Goal: Task Accomplishment & Management: Manage account settings

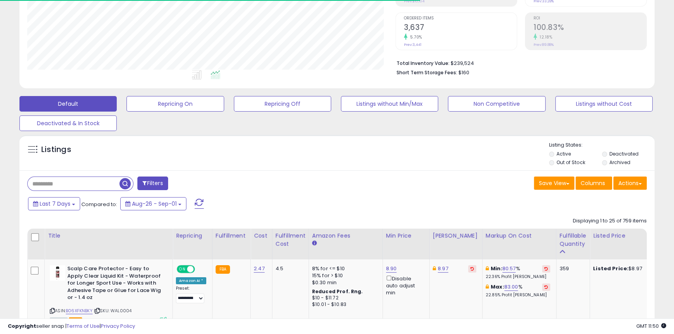
scroll to position [160, 368]
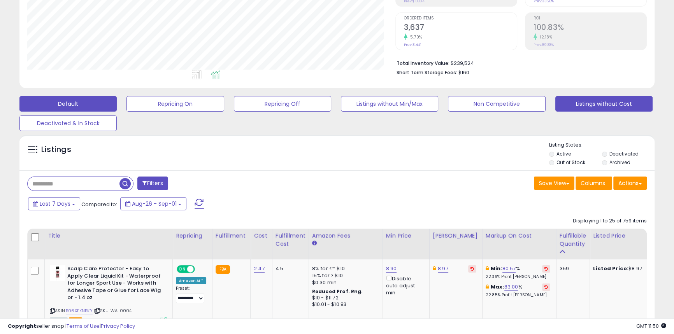
click at [603, 102] on button "Listings without Cost" at bounding box center [603, 104] width 97 height 16
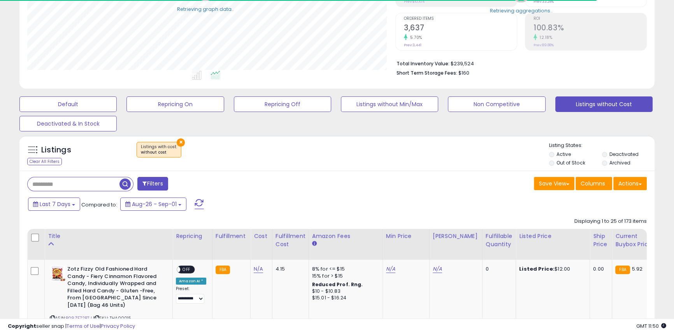
scroll to position [389087, 388878]
click at [557, 160] on li "Active" at bounding box center [575, 155] width 52 height 9
click at [552, 167] on li "Out of Stock" at bounding box center [575, 164] width 52 height 9
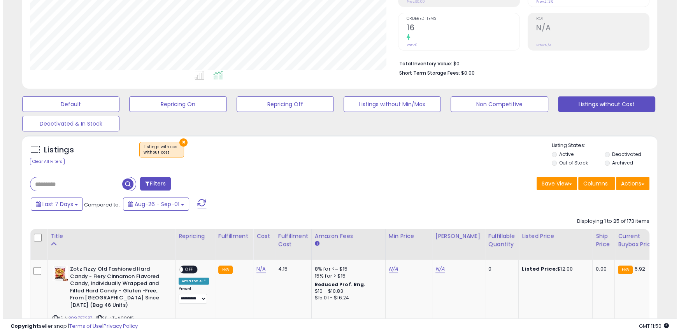
scroll to position [160, 368]
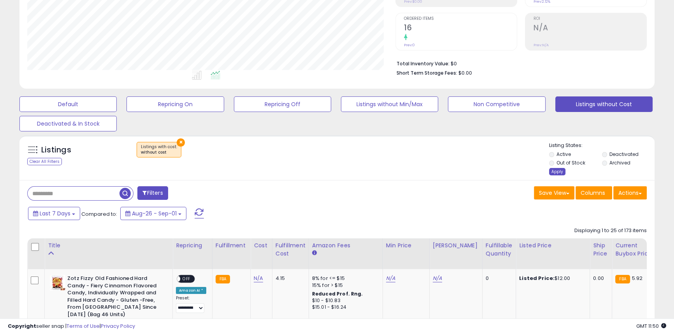
click at [550, 171] on div "Apply" at bounding box center [557, 171] width 16 height 7
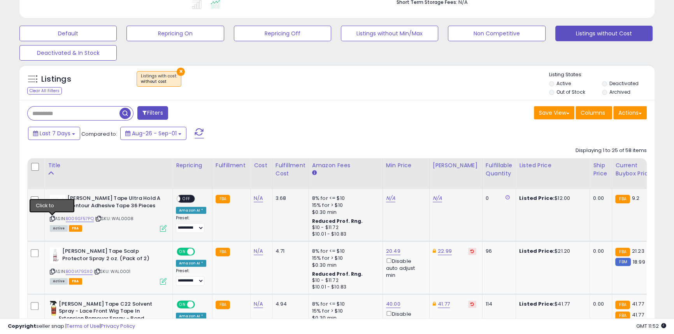
click at [54, 218] on icon at bounding box center [52, 219] width 5 height 4
click at [446, 94] on div "Listings Clear All Filters × without cost" at bounding box center [336, 84] width 635 height 26
click at [255, 199] on link "N/A" at bounding box center [258, 199] width 9 height 8
click at [271, 173] on button "submit" at bounding box center [277, 179] width 13 height 12
type input "****"
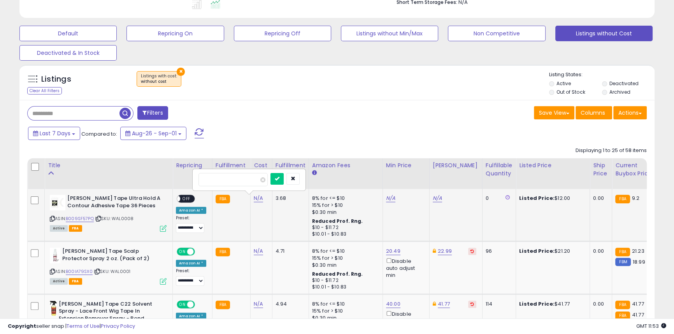
click button "submit" at bounding box center [277, 179] width 13 height 12
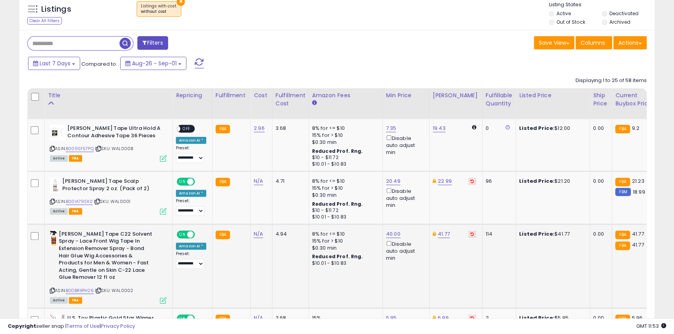
scroll to position [290, 0]
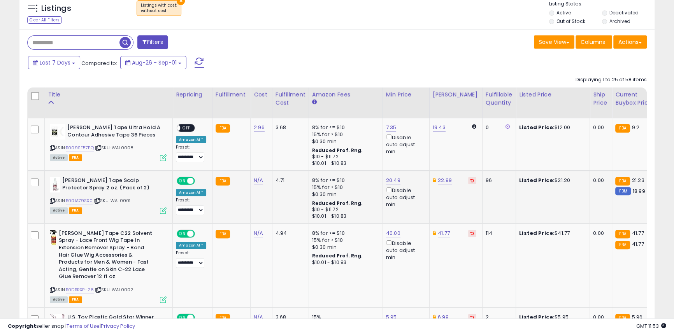
click at [51, 203] on icon at bounding box center [52, 201] width 5 height 4
click at [544, 199] on td "Listed Price: $21.20" at bounding box center [553, 196] width 74 height 53
click at [255, 183] on link "N/A" at bounding box center [258, 181] width 9 height 8
type input "****"
click button "submit" at bounding box center [277, 161] width 13 height 12
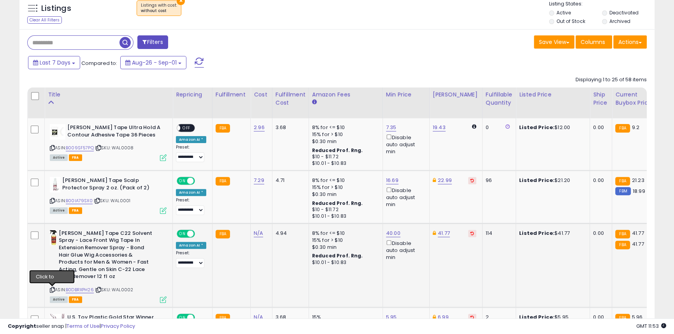
click at [53, 289] on icon at bounding box center [52, 290] width 5 height 4
click at [223, 262] on td "FBA" at bounding box center [231, 265] width 38 height 84
click at [254, 233] on link "N/A" at bounding box center [258, 234] width 9 height 8
type input "****"
click button "submit" at bounding box center [277, 214] width 13 height 12
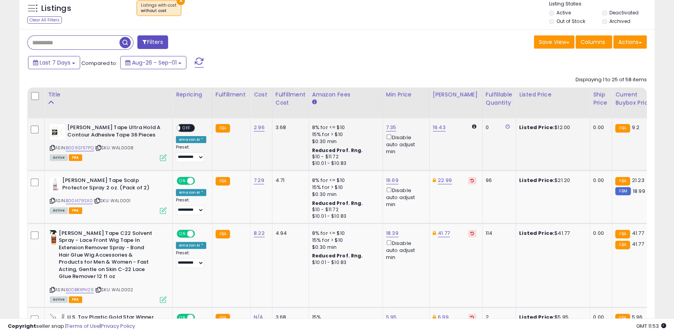
click at [187, 128] on span "OFF" at bounding box center [186, 128] width 12 height 7
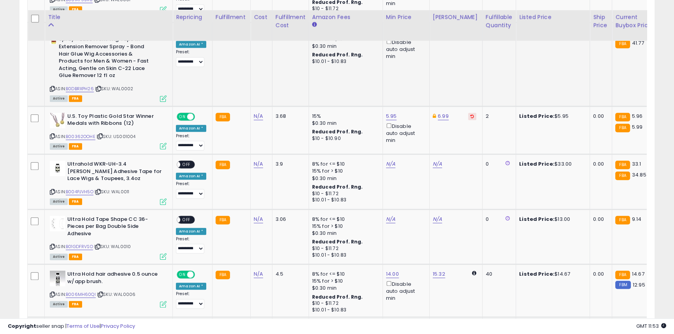
scroll to position [503, 0]
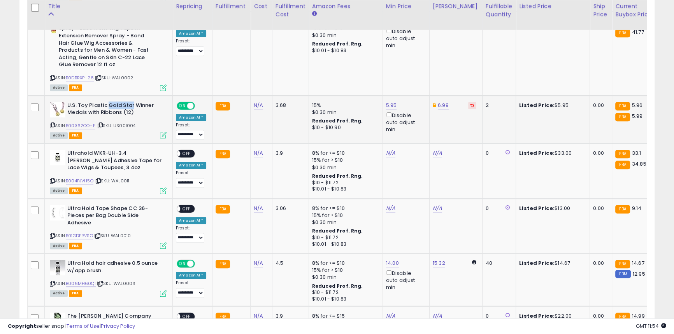
drag, startPoint x: 107, startPoint y: 105, endPoint x: 131, endPoint y: 103, distance: 24.2
click at [131, 103] on b "U.S. Toy Plastic Gold Star Winner Medals with Ribbons (12)" at bounding box center [114, 110] width 95 height 16
copy b "Gold Star"
click at [113, 116] on b "U.S. Toy Plastic Gold Star Winner Medals with Ribbons (12)" at bounding box center [114, 110] width 95 height 16
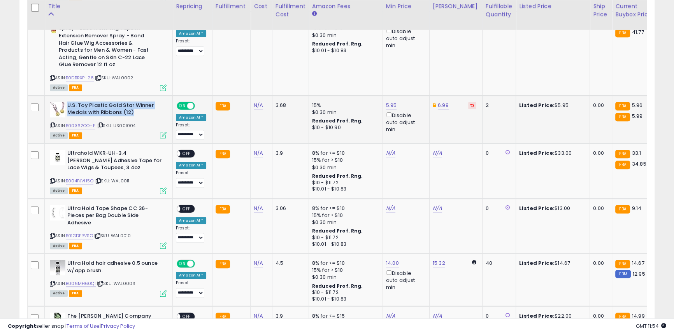
click at [113, 116] on b "U.S. Toy Plastic Gold Star Winner Medals with Ribbons (12)" at bounding box center [114, 110] width 95 height 16
click at [114, 110] on b "U.S. Toy Plastic Gold Star Winner Medals with Ribbons (12)" at bounding box center [114, 110] width 95 height 16
drag, startPoint x: 109, startPoint y: 107, endPoint x: 152, endPoint y: 103, distance: 43.4
click at [152, 103] on b "U.S. Toy Plastic Gold Star Winner Medals with Ribbons (12)" at bounding box center [114, 110] width 95 height 16
copy b "Gold Star Winner"
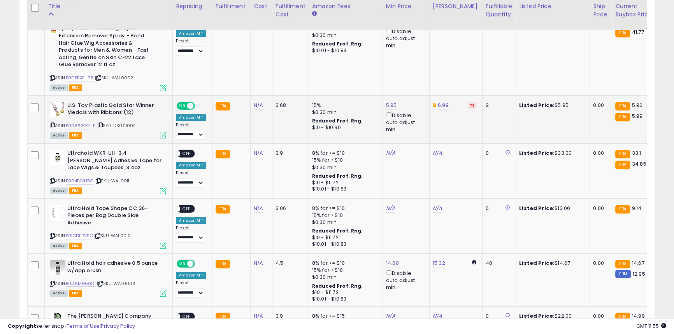
click at [97, 112] on b "U.S. Toy Plastic Gold Star Winner Medals with Ribbons (12)" at bounding box center [114, 110] width 95 height 16
copy b "U.S. Toy Plastic Gold Star Winner Medals with Ribbons (12)"
click at [255, 107] on link "N/A" at bounding box center [258, 106] width 9 height 8
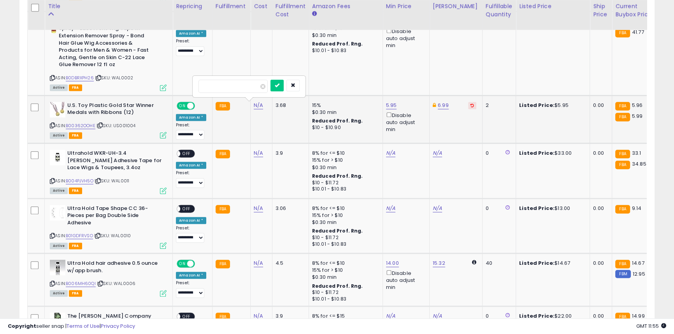
type input "***"
click button "submit" at bounding box center [277, 86] width 13 height 12
click at [51, 181] on icon at bounding box center [52, 181] width 5 height 4
drag, startPoint x: 472, startPoint y: 210, endPoint x: 411, endPoint y: 211, distance: 61.1
click at [472, 210] on td "N/A" at bounding box center [455, 226] width 53 height 55
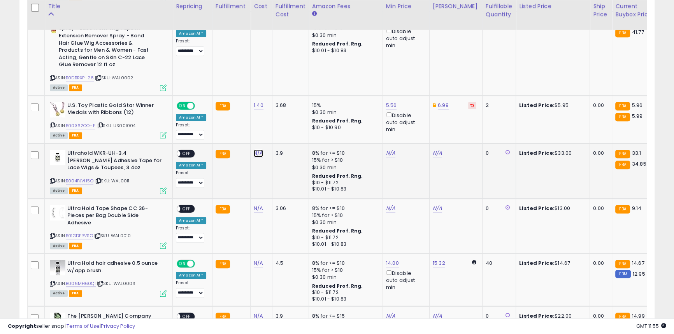
click at [257, 156] on link "N/A" at bounding box center [258, 153] width 9 height 8
type input "*****"
click button "submit" at bounding box center [277, 134] width 13 height 12
click at [53, 234] on icon at bounding box center [52, 236] width 5 height 4
click at [411, 273] on div "Disable auto adjust min" at bounding box center [404, 280] width 37 height 22
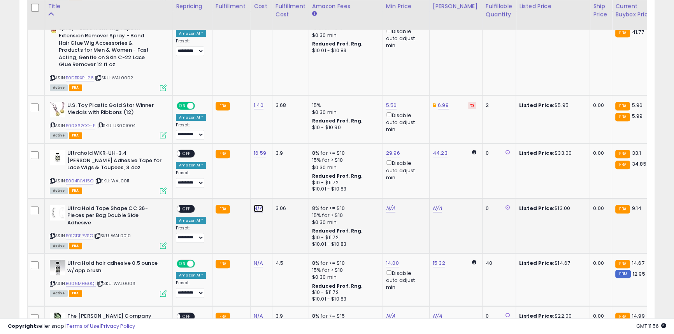
click at [258, 207] on link "N/A" at bounding box center [258, 209] width 9 height 8
type input "***"
click button "submit" at bounding box center [277, 189] width 13 height 12
click at [51, 286] on icon at bounding box center [52, 284] width 5 height 4
click at [254, 267] on link "N/A" at bounding box center [258, 264] width 9 height 8
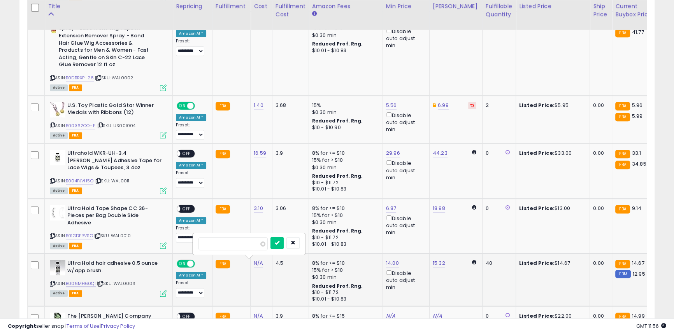
type input "****"
click button "submit" at bounding box center [277, 243] width 13 height 12
click at [179, 156] on div "ON OFF" at bounding box center [173, 154] width 18 height 7
click at [190, 152] on span "OFF" at bounding box center [186, 154] width 12 height 7
click at [186, 207] on span "OFF" at bounding box center [186, 209] width 12 height 7
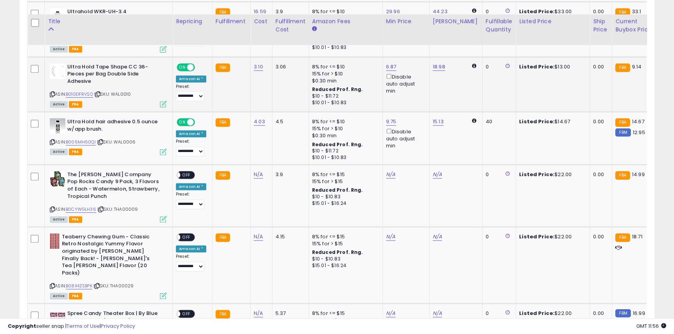
scroll to position [715, 0]
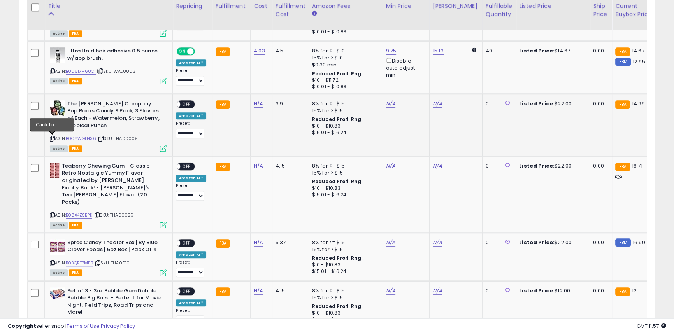
click at [51, 137] on icon at bounding box center [52, 139] width 5 height 4
click at [52, 213] on icon at bounding box center [52, 215] width 5 height 4
click at [51, 261] on icon at bounding box center [52, 263] width 5 height 4
click at [258, 102] on link "N/A" at bounding box center [258, 104] width 9 height 8
type input "***"
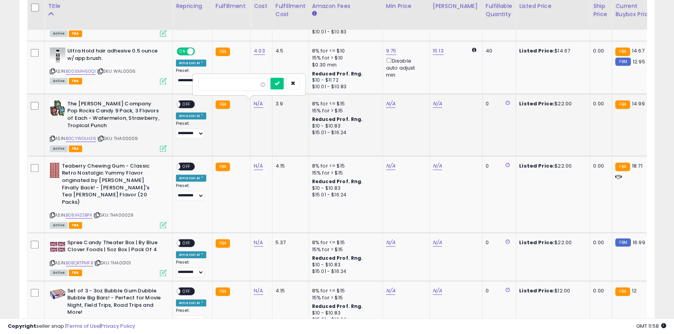
click button "submit" at bounding box center [277, 84] width 13 height 12
click at [79, 167] on b "Teaberry Chewing Gum - Classic Retro Nostalgic Yummy Flavor originated by [PERS…" at bounding box center [109, 185] width 95 height 45
copy b "Teaberry"
click at [258, 168] on link "N/A" at bounding box center [258, 166] width 9 height 8
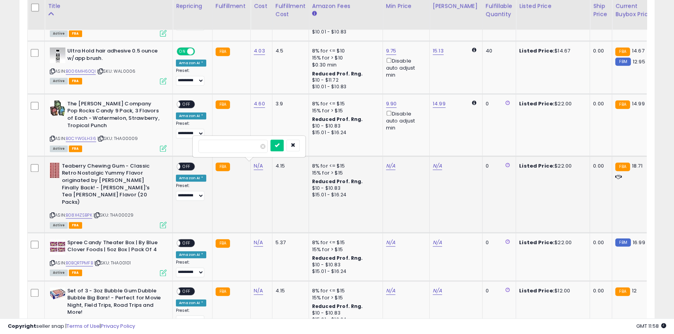
type input "****"
click button "submit" at bounding box center [277, 146] width 13 height 12
click at [75, 239] on b "Spree Candy Theater Box | By Blue Clover Foods | 5oz Box | Pack Of 4" at bounding box center [114, 247] width 95 height 16
copy b "Spree"
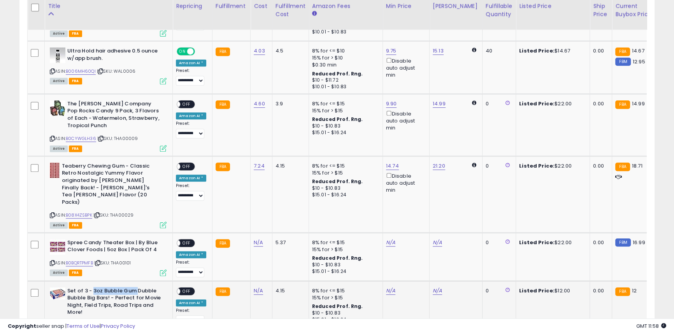
drag, startPoint x: 93, startPoint y: 275, endPoint x: 137, endPoint y: 276, distance: 43.6
click at [137, 288] on b "Set of 3 - 3oz Bubble Gum Dubble Bubble Big Bars! - Perfect for Movie Night, Fi…" at bounding box center [114, 303] width 95 height 31
copy b "3oz Bubble Gum"
click at [258, 239] on link "N/A" at bounding box center [258, 243] width 9 height 8
type input "****"
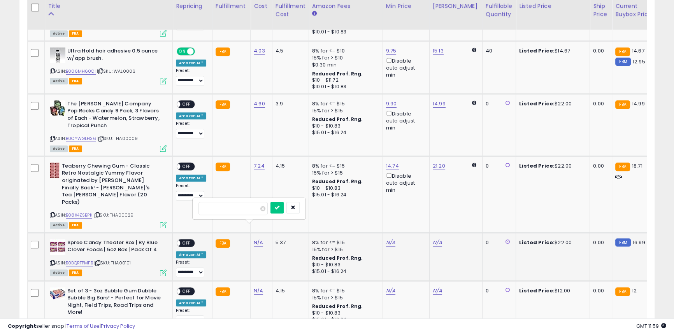
click button "submit" at bounding box center [277, 208] width 13 height 12
click at [258, 287] on link "N/A" at bounding box center [258, 291] width 9 height 8
type input "****"
click button "submit" at bounding box center [277, 256] width 13 height 12
click at [180, 240] on div "ON OFF" at bounding box center [173, 243] width 18 height 7
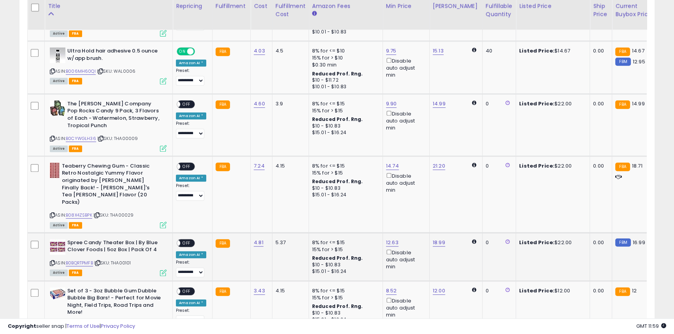
click at [183, 240] on span "OFF" at bounding box center [186, 243] width 12 height 7
click at [179, 288] on div "ON OFF" at bounding box center [173, 291] width 18 height 7
click at [184, 288] on span "OFF" at bounding box center [186, 291] width 12 height 7
click at [183, 170] on div "ON OFF" at bounding box center [186, 166] width 18 height 8
click at [184, 167] on span "OFF" at bounding box center [186, 166] width 12 height 7
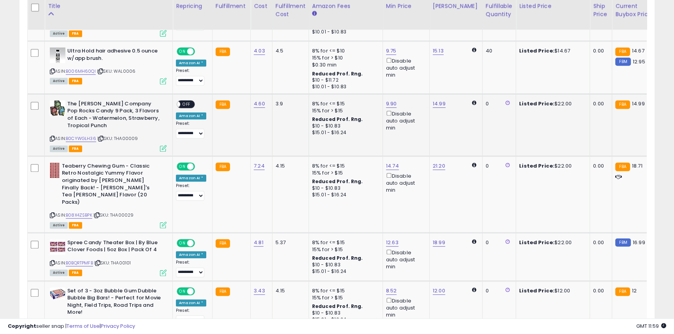
click at [185, 109] on div "**********" at bounding box center [191, 119] width 30 height 38
click at [186, 109] on div "**********" at bounding box center [191, 119] width 30 height 38
click at [186, 108] on div "ON OFF" at bounding box center [186, 104] width 18 height 8
click at [191, 104] on span "OFF" at bounding box center [186, 104] width 12 height 7
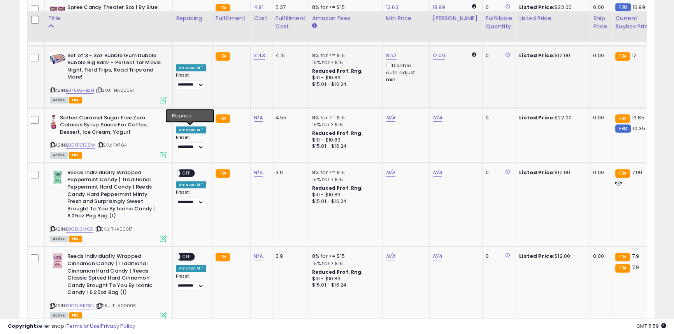
scroll to position [963, 0]
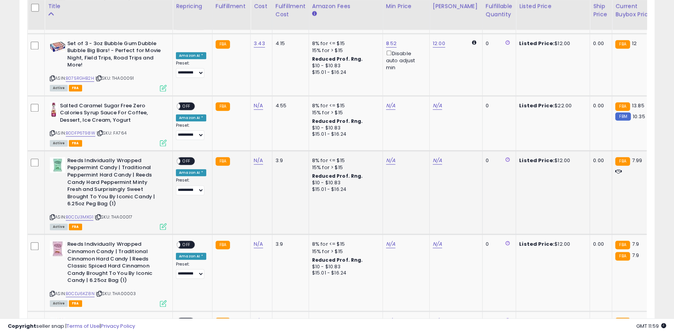
click at [75, 157] on b "Reeds Individually Wrapped Peppermint Candy | Traditional Peppermint Hard Candy…" at bounding box center [114, 183] width 95 height 53
copy b "Reeds"
click at [257, 157] on link "N/A" at bounding box center [258, 161] width 9 height 8
type input "*"
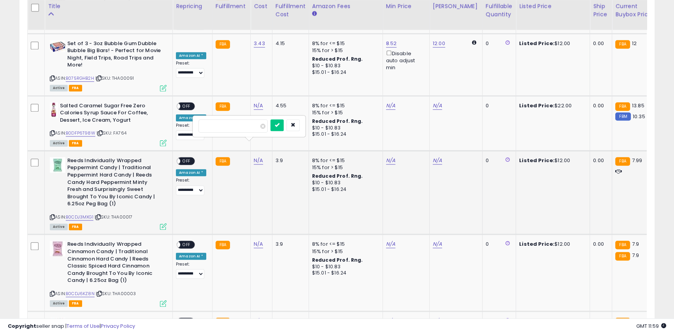
click button "submit" at bounding box center [277, 125] width 13 height 12
click at [255, 241] on link "N/A" at bounding box center [258, 245] width 9 height 8
type input "*"
click button "submit" at bounding box center [277, 209] width 13 height 12
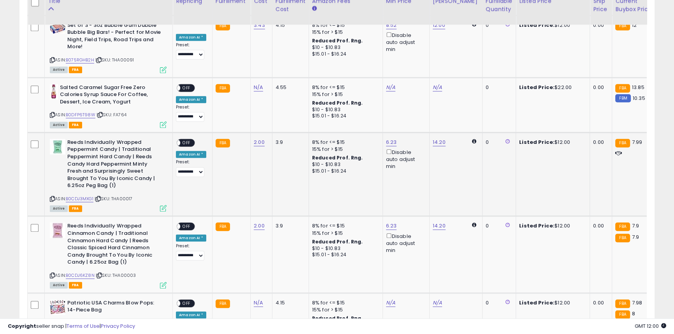
scroll to position [998, 0]
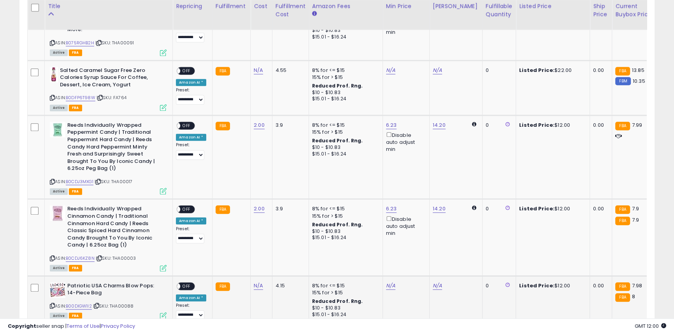
click at [76, 283] on b "Patriotic USA Charms Blow Pops: 14-Piece Bag" at bounding box center [114, 291] width 95 height 16
copy b "Patriotic USA Charms Blow Pops: 14-Piece Bag"
click at [257, 60] on td "N/A" at bounding box center [262, 87] width 22 height 55
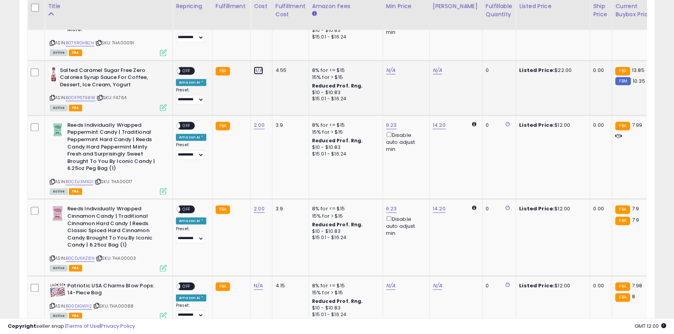
click at [256, 67] on link "N/A" at bounding box center [258, 71] width 9 height 8
type input "****"
click at [284, 35] on button "submit" at bounding box center [277, 35] width 13 height 12
click at [254, 282] on link "N/A" at bounding box center [258, 286] width 9 height 8
type input "****"
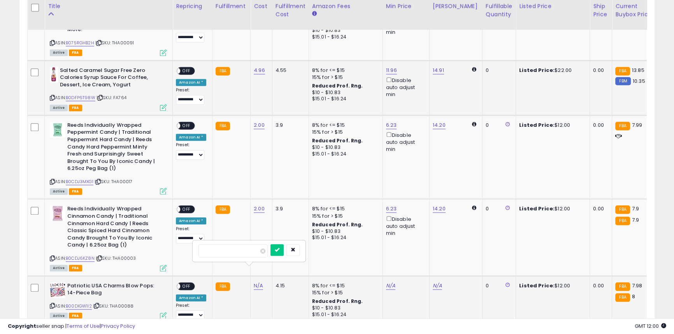
click button "submit" at bounding box center [277, 250] width 13 height 12
click at [183, 206] on div "ON OFF" at bounding box center [173, 209] width 18 height 7
click at [188, 206] on div "**********" at bounding box center [191, 225] width 30 height 38
click at [188, 206] on div "ON OFF" at bounding box center [186, 210] width 18 height 8
click at [186, 206] on span "OFF" at bounding box center [186, 209] width 12 height 7
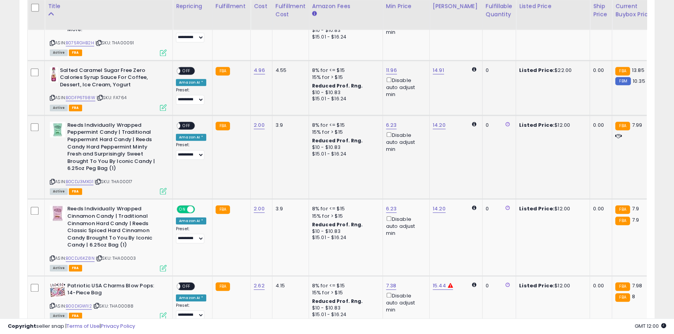
click at [183, 122] on span "OFF" at bounding box center [186, 125] width 12 height 7
click at [188, 67] on span "OFF" at bounding box center [186, 70] width 12 height 7
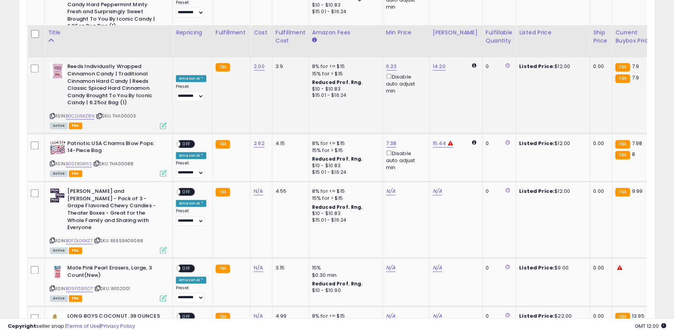
scroll to position [1175, 0]
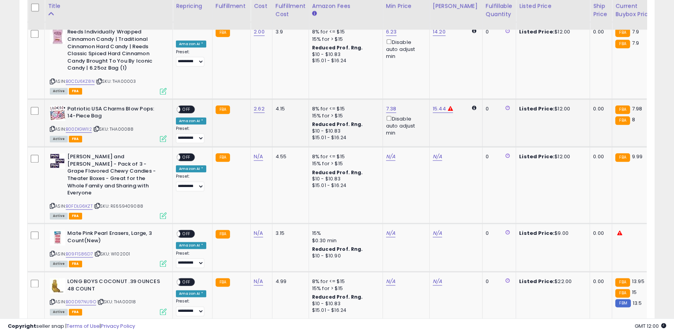
click at [188, 106] on span "OFF" at bounding box center [186, 109] width 12 height 7
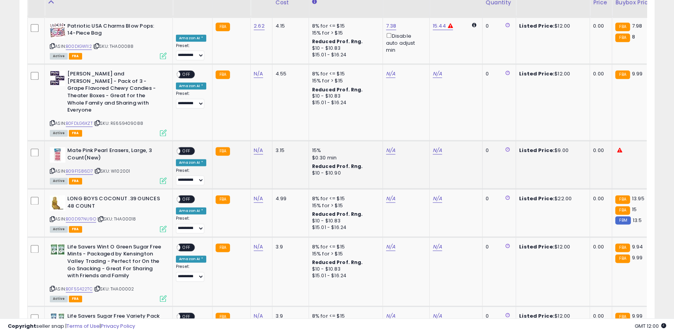
scroll to position [1246, 0]
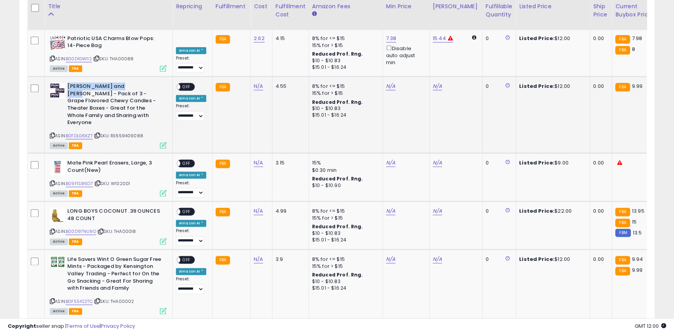
drag, startPoint x: 127, startPoint y: 72, endPoint x: 69, endPoint y: 71, distance: 58.0
click at [69, 83] on b "[PERSON_NAME] and [PERSON_NAME] - Pack of 3 - Grape Flavored Chewy Candies - Th…" at bounding box center [114, 105] width 95 height 45
copy b "[PERSON_NAME] and [PERSON_NAME]"
click at [255, 83] on link "N/A" at bounding box center [258, 87] width 9 height 8
type input "***"
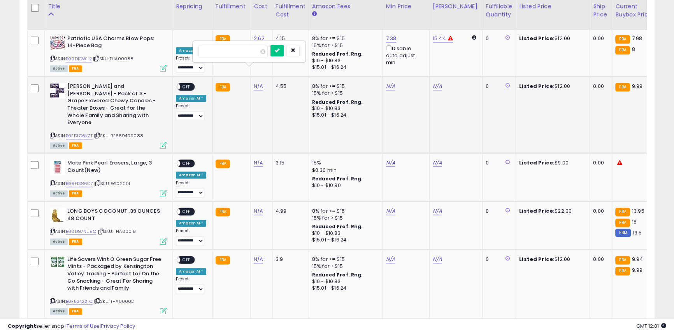
click button "submit" at bounding box center [277, 51] width 13 height 12
click at [254, 159] on link "N/A" at bounding box center [258, 163] width 9 height 8
type input "***"
click button "submit" at bounding box center [277, 113] width 13 height 12
click at [88, 181] on link "B09F1S86D7" at bounding box center [79, 184] width 27 height 7
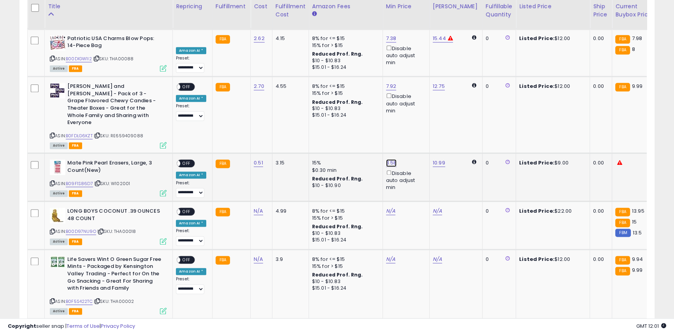
click at [386, 159] on link "3.58" at bounding box center [391, 163] width 11 height 8
type input "****"
click button "submit" at bounding box center [409, 105] width 13 height 12
drag, startPoint x: 97, startPoint y: 180, endPoint x: 64, endPoint y: 179, distance: 33.1
click at [64, 208] on div "LONG BOYS COCONUT .39 OUNCES 48 COUNT" at bounding box center [108, 216] width 117 height 16
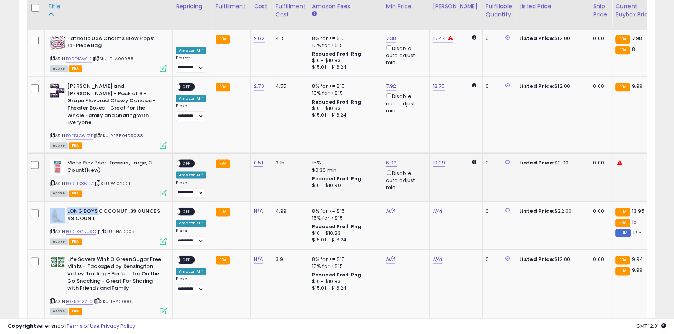
copy div "LONG BOYS"
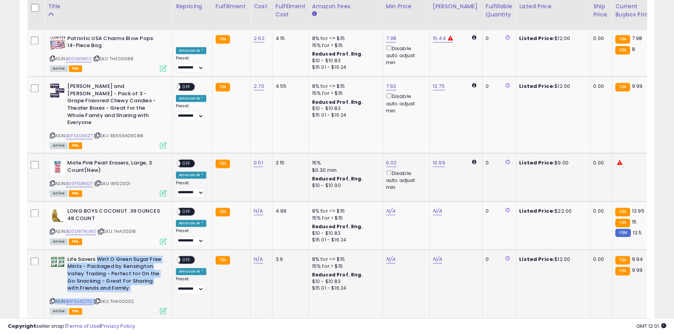
click at [97, 250] on td "Life Savers Wint O Green Sugar Free Mints - Packaged by Kensington Valley Tradi…" at bounding box center [109, 284] width 128 height 69
click at [97, 256] on b "Life Savers Wint O Green Sugar Free Mints - Packaged by Kensington Valley Tradi…" at bounding box center [114, 275] width 95 height 38
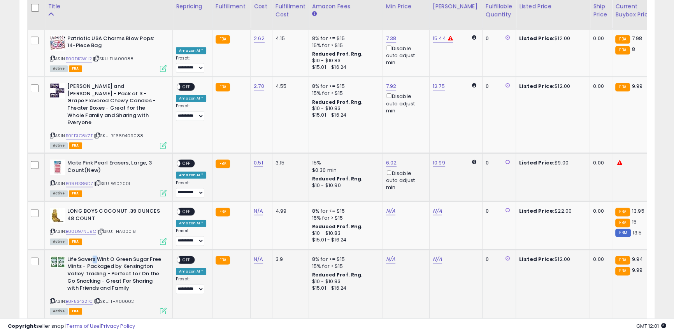
drag, startPoint x: 97, startPoint y: 226, endPoint x: 92, endPoint y: 228, distance: 5.1
click at [92, 256] on b "Life Savers Wint O Green Sugar Free Mints - Packaged by Kensington Valley Tradi…" at bounding box center [114, 275] width 95 height 38
click at [103, 256] on b "Life Savers Wint O Green Sugar Free Mints - Packaged by Kensington Valley Tradi…" at bounding box center [114, 275] width 95 height 38
drag, startPoint x: 116, startPoint y: 228, endPoint x: 68, endPoint y: 232, distance: 48.4
click at [68, 256] on b "Life Savers Wint O Green Sugar Free Mints - Packaged by Kensington Valley Tradi…" at bounding box center [114, 275] width 95 height 38
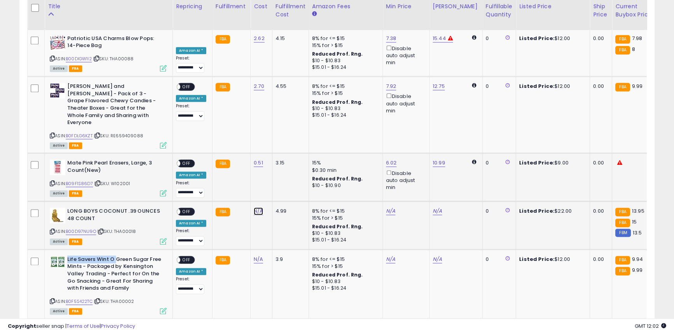
drag, startPoint x: 253, startPoint y: 180, endPoint x: 257, endPoint y: 178, distance: 4.2
click at [254, 207] on link "N/A" at bounding box center [258, 211] width 9 height 8
type input "****"
click at [284, 163] on button "submit" at bounding box center [277, 161] width 13 height 12
click at [257, 256] on link "N/A" at bounding box center [258, 260] width 9 height 8
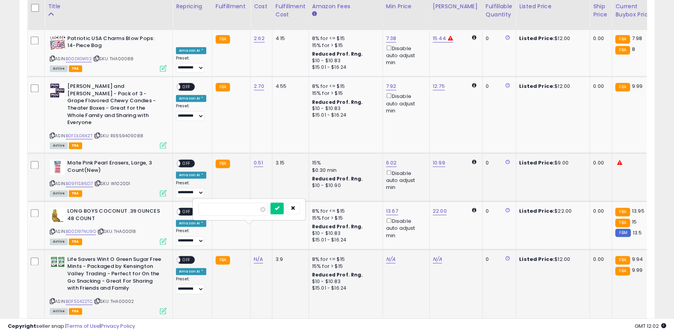
type input "****"
click button "submit" at bounding box center [277, 209] width 13 height 12
click at [254, 325] on link "N/A" at bounding box center [258, 329] width 9 height 8
type input "****"
drag, startPoint x: 293, startPoint y: 279, endPoint x: 257, endPoint y: 257, distance: 41.7
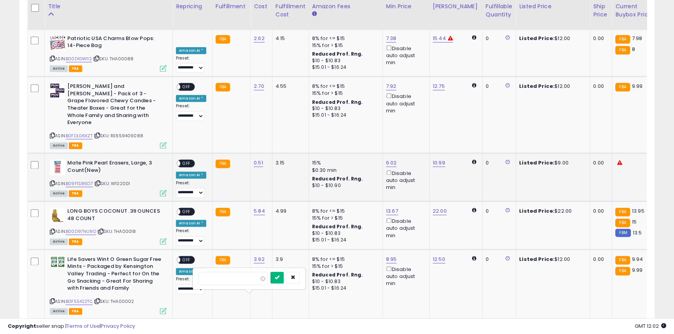
click at [284, 279] on button "submit" at bounding box center [277, 278] width 13 height 12
click at [186, 84] on span "OFF" at bounding box center [186, 87] width 12 height 7
click at [190, 160] on span "OFF" at bounding box center [186, 163] width 12 height 7
click at [178, 209] on span at bounding box center [177, 212] width 7 height 7
click at [179, 209] on span at bounding box center [177, 212] width 7 height 7
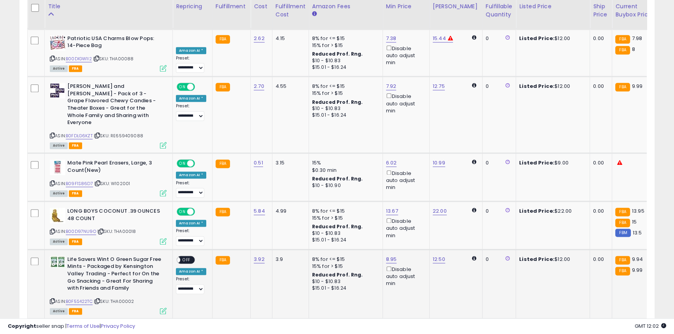
click at [191, 257] on span "OFF" at bounding box center [186, 260] width 12 height 7
click at [191, 326] on span "OFF" at bounding box center [186, 329] width 12 height 7
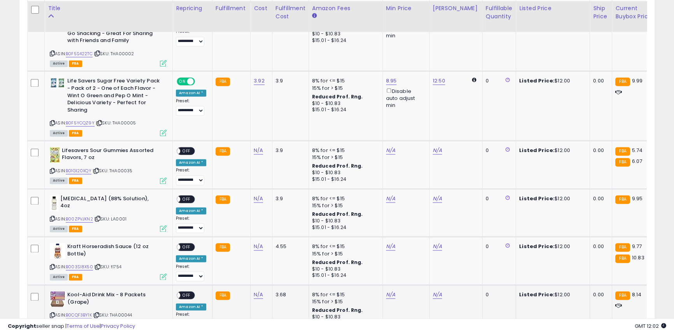
scroll to position [1564, 0]
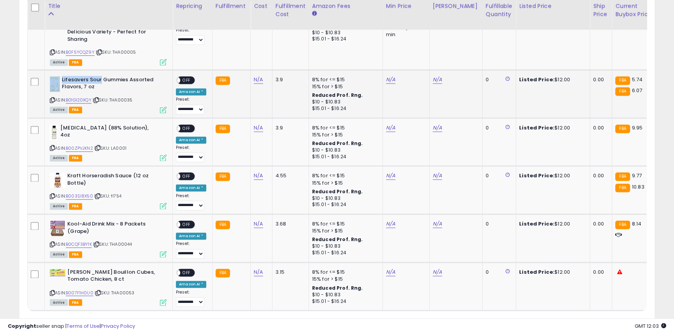
drag, startPoint x: 101, startPoint y: 49, endPoint x: 59, endPoint y: 52, distance: 41.7
click at [59, 76] on div "Lifesavers Sour Gummies Assorted Flavors, 7 oz" at bounding box center [108, 84] width 117 height 16
click at [70, 125] on b "[MEDICAL_DATA] (88% Solution), 4oz" at bounding box center [107, 133] width 95 height 16
click at [255, 118] on td "N/A" at bounding box center [262, 142] width 22 height 48
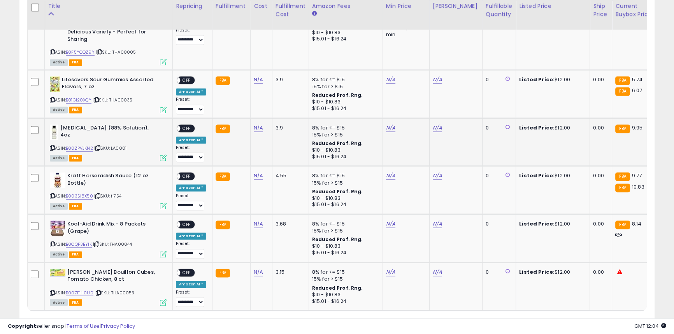
click at [253, 118] on td "N/A" at bounding box center [262, 142] width 22 height 48
click at [254, 124] on link "N/A" at bounding box center [258, 128] width 9 height 8
type input "****"
click button "submit" at bounding box center [277, 77] width 13 height 12
click at [98, 133] on td "[MEDICAL_DATA] (88% Solution), 4oz ASIN: B00ZPVJKN2 | SKU: LA0001 Active FBA" at bounding box center [109, 142] width 128 height 48
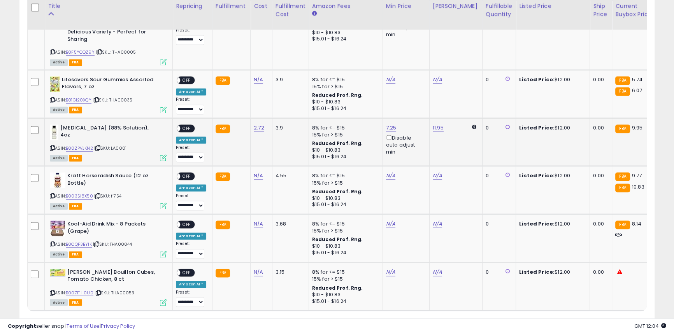
click at [98, 133] on td "[MEDICAL_DATA] (88% Solution), 4oz ASIN: B00ZPVJKN2 | SKU: LA0001 Active FBA" at bounding box center [109, 142] width 128 height 48
click at [90, 172] on b "Kraft Horseradish Sauce (12 oz Bottle)" at bounding box center [114, 180] width 95 height 16
click at [260, 76] on link "N/A" at bounding box center [258, 80] width 9 height 8
type input "****"
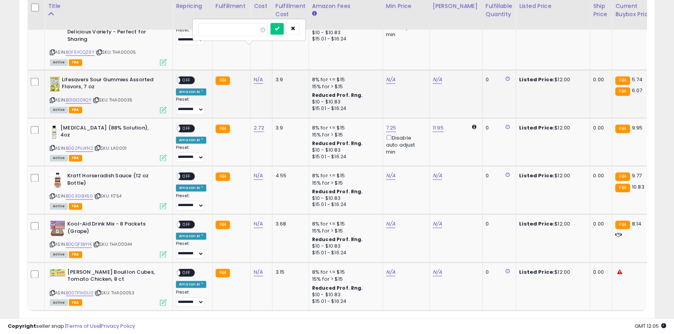
click button "submit" at bounding box center [277, 29] width 13 height 12
click at [257, 172] on link "N/A" at bounding box center [258, 176] width 9 height 8
type input "****"
click button "submit" at bounding box center [277, 125] width 13 height 12
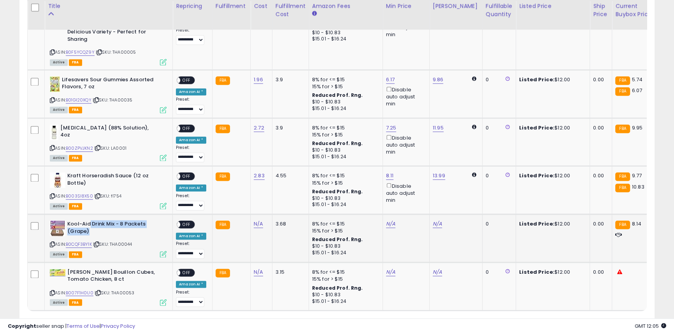
drag, startPoint x: 89, startPoint y: 193, endPoint x: 50, endPoint y: 187, distance: 39.3
click at [50, 214] on td "Kool-Aid Drink Mix - 8 Packets (Grape) ASIN: B0CQF3BY1K | SKU: THA00044 Active …" at bounding box center [109, 238] width 128 height 48
drag, startPoint x: 88, startPoint y: 194, endPoint x: 64, endPoint y: 193, distance: 24.1
click at [64, 221] on div "Kool-Aid Drink Mix - 8 Packets (Grape)" at bounding box center [108, 229] width 117 height 16
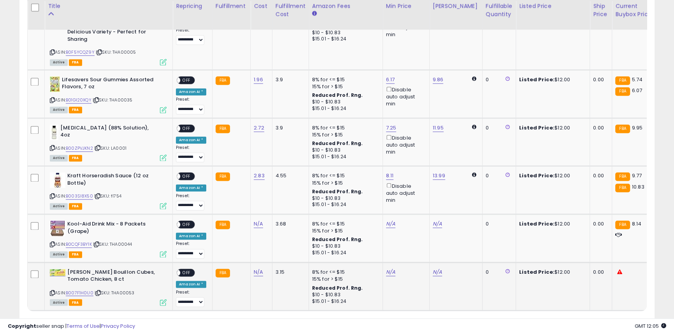
click at [89, 269] on b "[PERSON_NAME] Bouillon Cubes, Tomato Chicken, 8 ct" at bounding box center [114, 277] width 95 height 16
click at [254, 220] on link "N/A" at bounding box center [258, 224] width 9 height 8
type input "****"
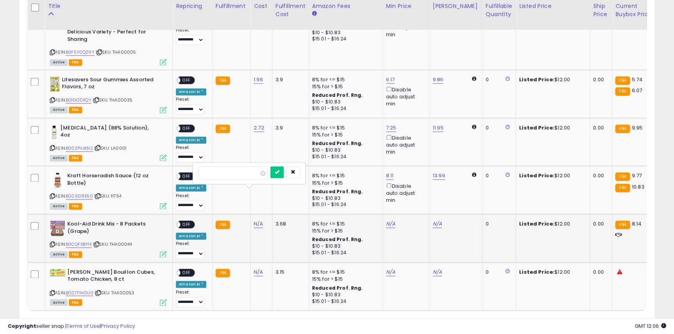
click button "submit" at bounding box center [277, 173] width 13 height 12
click at [256, 269] on link "N/A" at bounding box center [258, 273] width 9 height 8
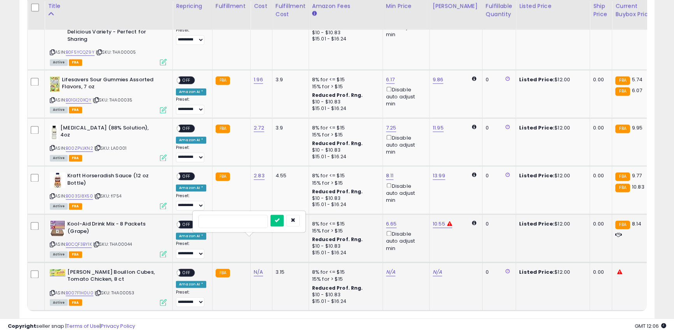
click button "submit" at bounding box center [277, 221] width 13 height 12
click at [79, 290] on link "B007F1H0U0" at bounding box center [80, 293] width 28 height 7
click at [186, 221] on span "OFF" at bounding box center [186, 224] width 12 height 7
click at [180, 173] on div "ON OFF" at bounding box center [173, 176] width 18 height 7
click at [181, 173] on div "ON OFF" at bounding box center [173, 176] width 18 height 7
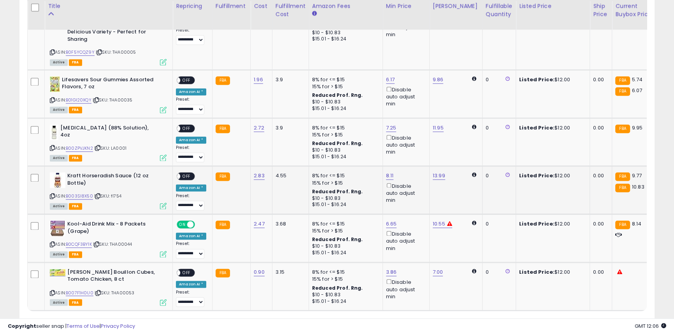
click at [186, 173] on span "OFF" at bounding box center [186, 176] width 12 height 7
click at [188, 125] on span "OFF" at bounding box center [186, 128] width 12 height 7
click at [185, 77] on span "OFF" at bounding box center [186, 80] width 12 height 7
click at [388, 269] on link "3.86" at bounding box center [391, 273] width 11 height 8
type input "****"
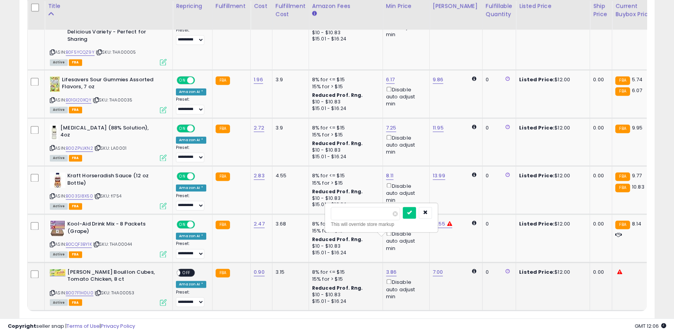
click button "submit" at bounding box center [409, 213] width 13 height 12
click at [438, 269] on link "7.00" at bounding box center [438, 273] width 11 height 8
type input "*"
click button "submit" at bounding box center [456, 213] width 13 height 12
click at [185, 269] on span "OFF" at bounding box center [186, 272] width 12 height 7
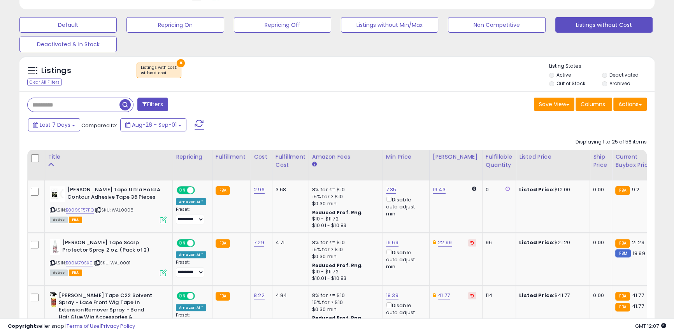
scroll to position [149, 0]
